Goal: Task Accomplishment & Management: Use online tool/utility

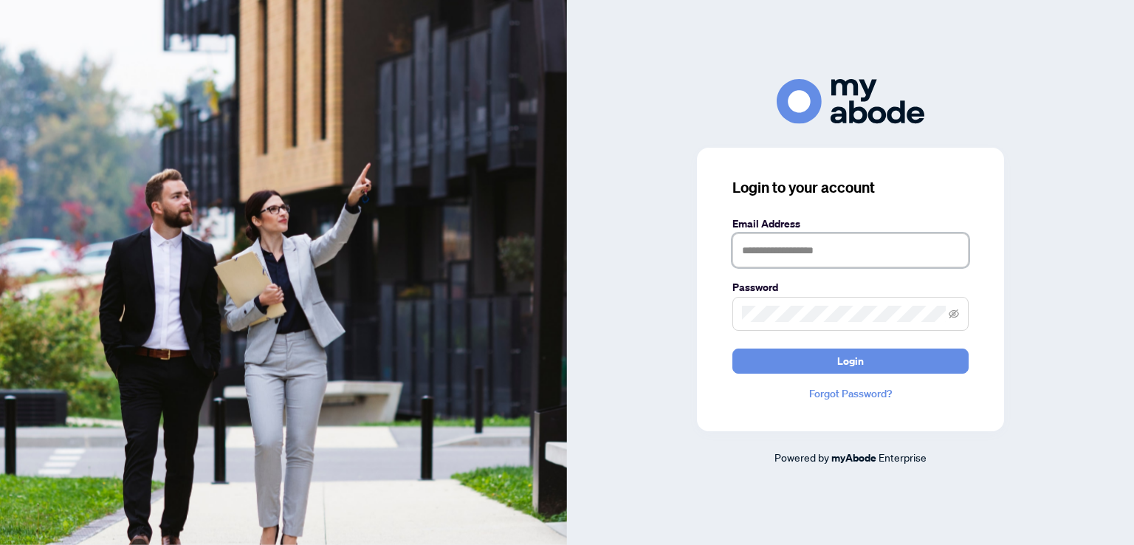
click at [811, 249] on input "text" at bounding box center [851, 250] width 236 height 34
type input "**********"
click at [733, 349] on button "Login" at bounding box center [851, 361] width 236 height 25
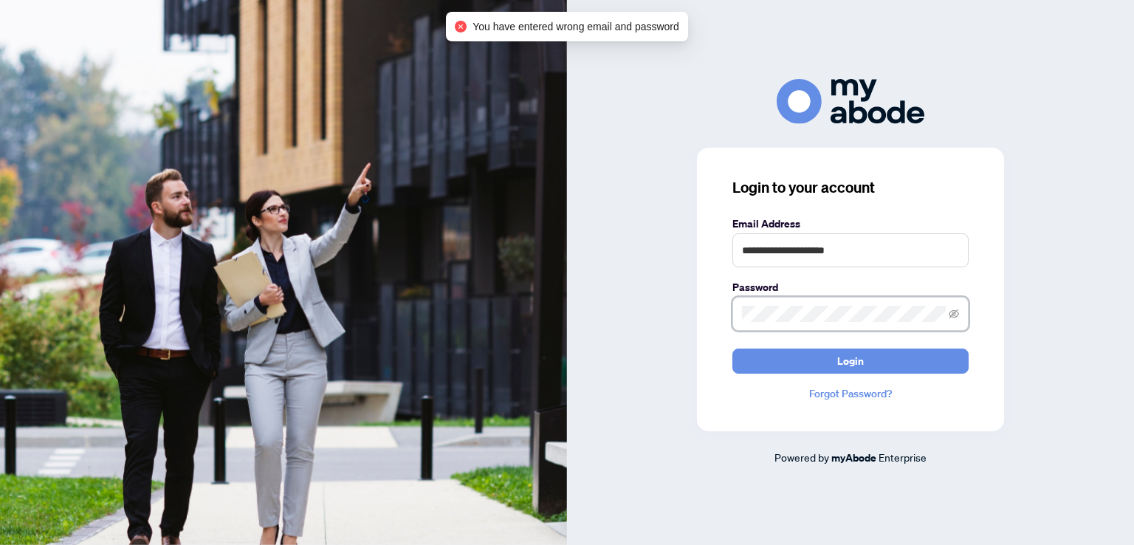
click at [733, 349] on button "Login" at bounding box center [851, 361] width 236 height 25
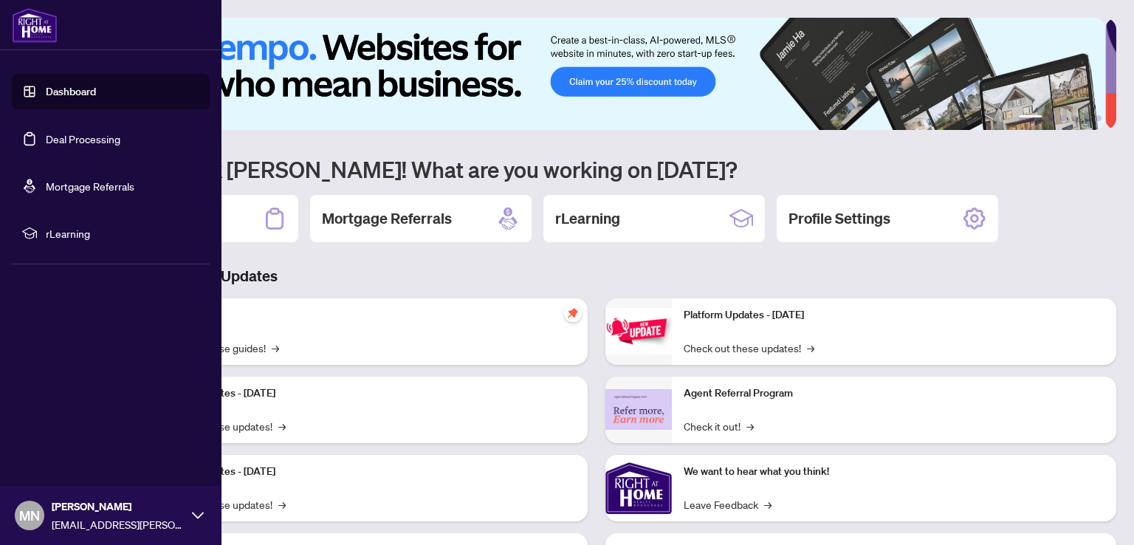
click at [52, 137] on link "Deal Processing" at bounding box center [83, 138] width 75 height 13
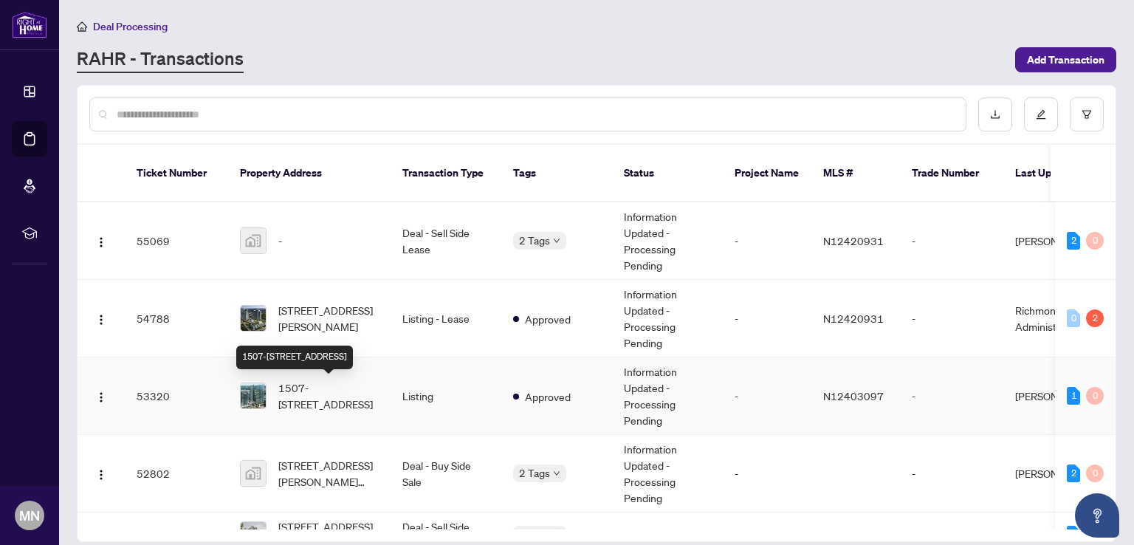
click at [325, 387] on span "1507-[STREET_ADDRESS]" at bounding box center [328, 396] width 100 height 32
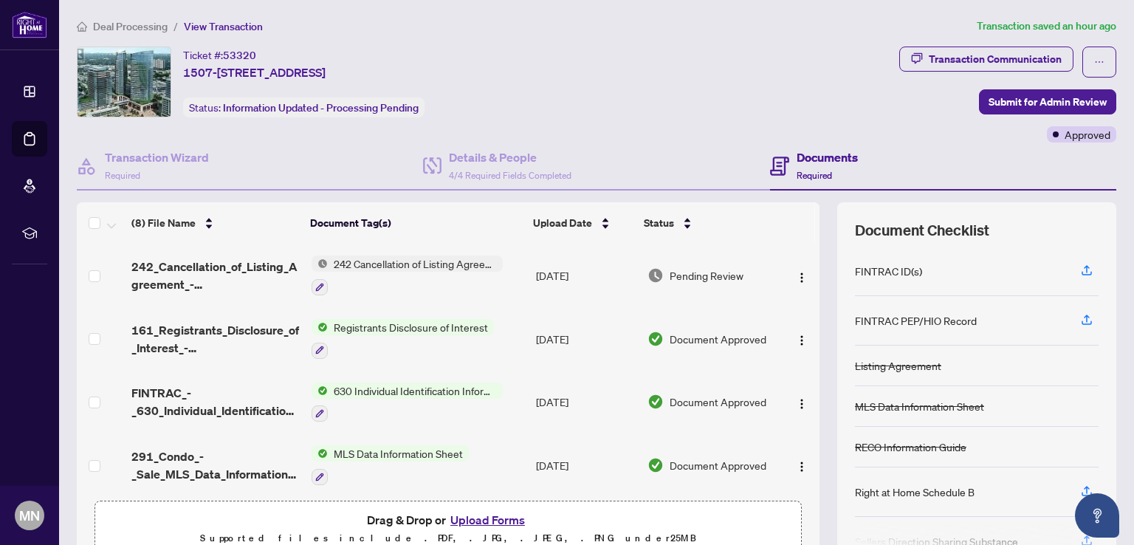
scroll to position [148, 0]
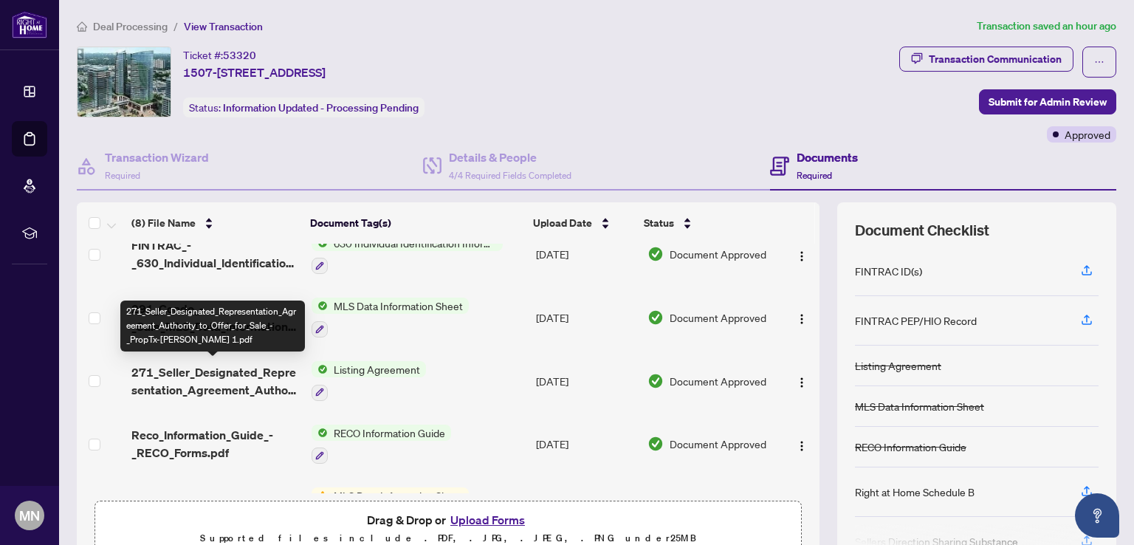
click at [198, 374] on span "271_Seller_Designated_Representation_Agreement_Authority_to_Offer_for_Sale_-_Pr…" at bounding box center [215, 380] width 168 height 35
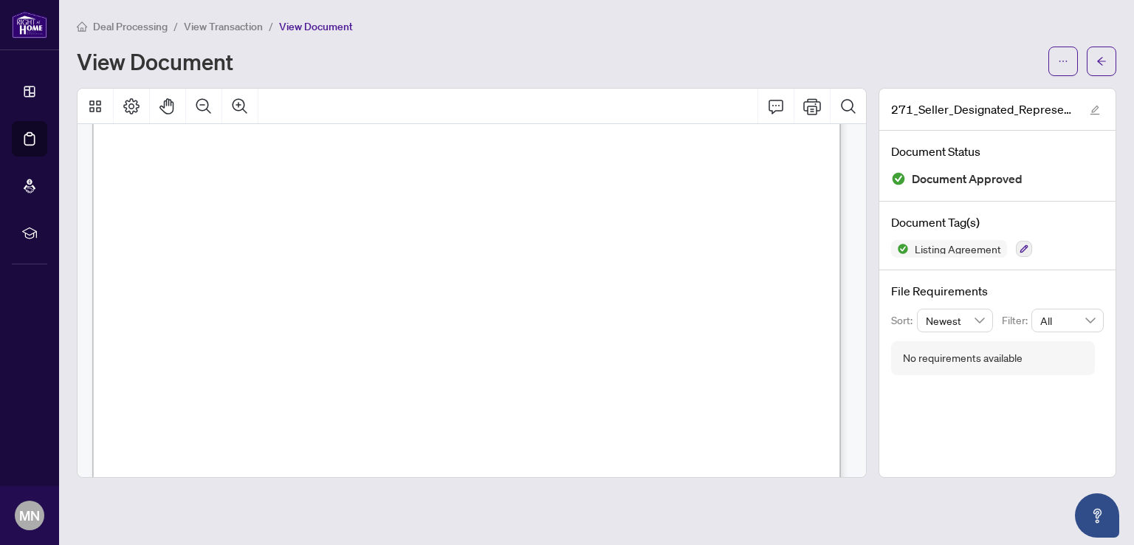
scroll to position [3028, 0]
click at [1099, 58] on icon "arrow-left" at bounding box center [1102, 61] width 9 height 8
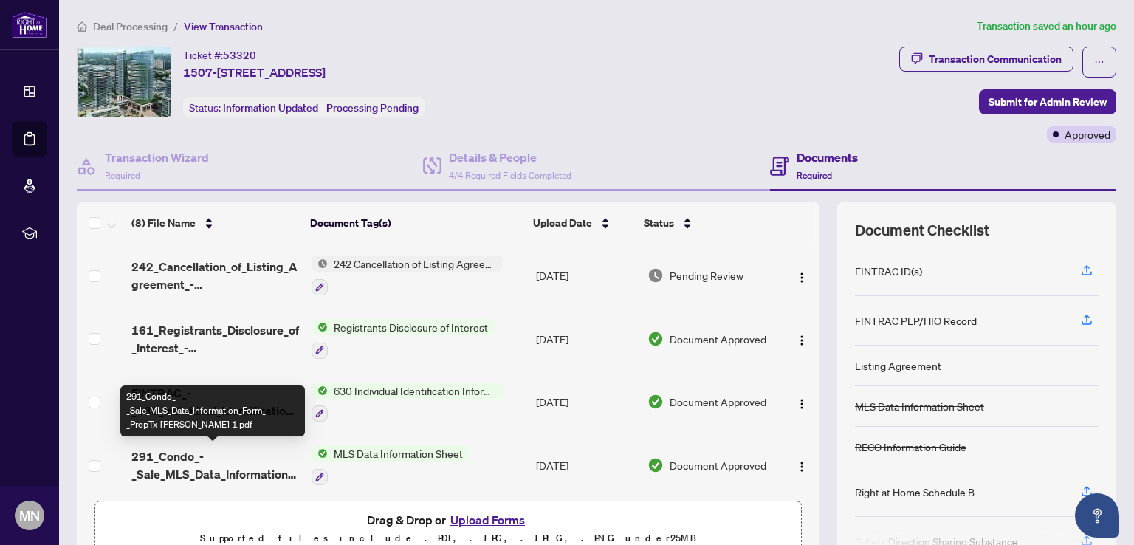
click at [179, 457] on span "291_Condo_-_Sale_MLS_Data_Information_Form_-_PropTx-[PERSON_NAME] 1.pdf" at bounding box center [215, 465] width 168 height 35
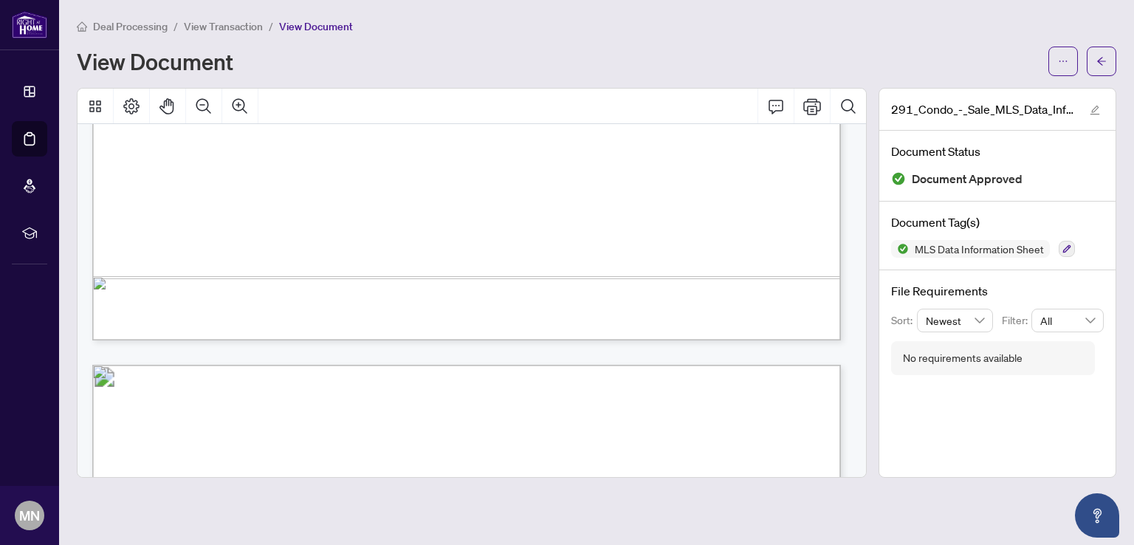
scroll to position [8863, 0]
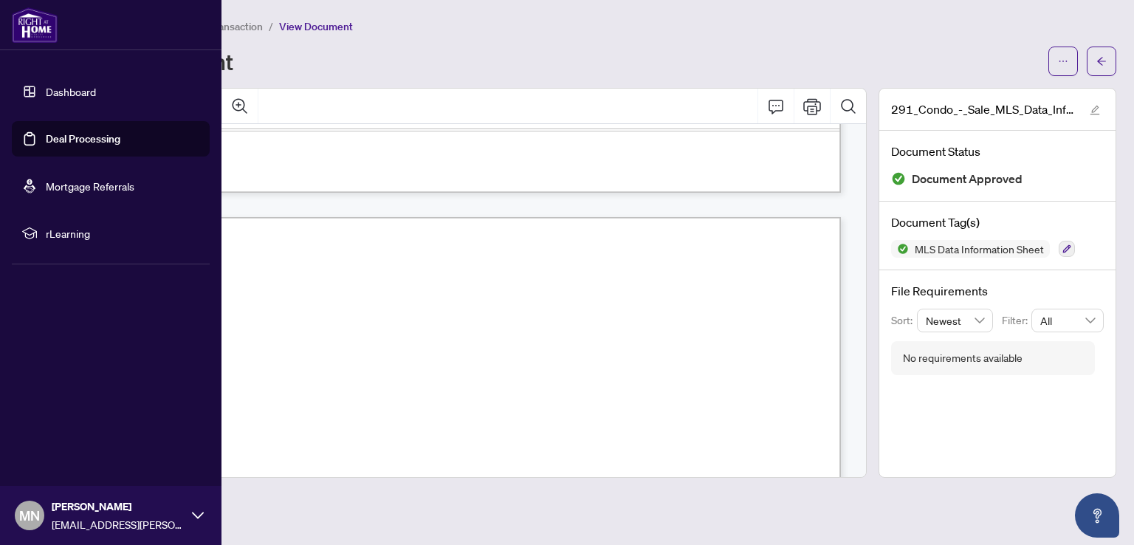
click at [55, 134] on link "Deal Processing" at bounding box center [83, 138] width 75 height 13
